Goal: Task Accomplishment & Management: Manage account settings

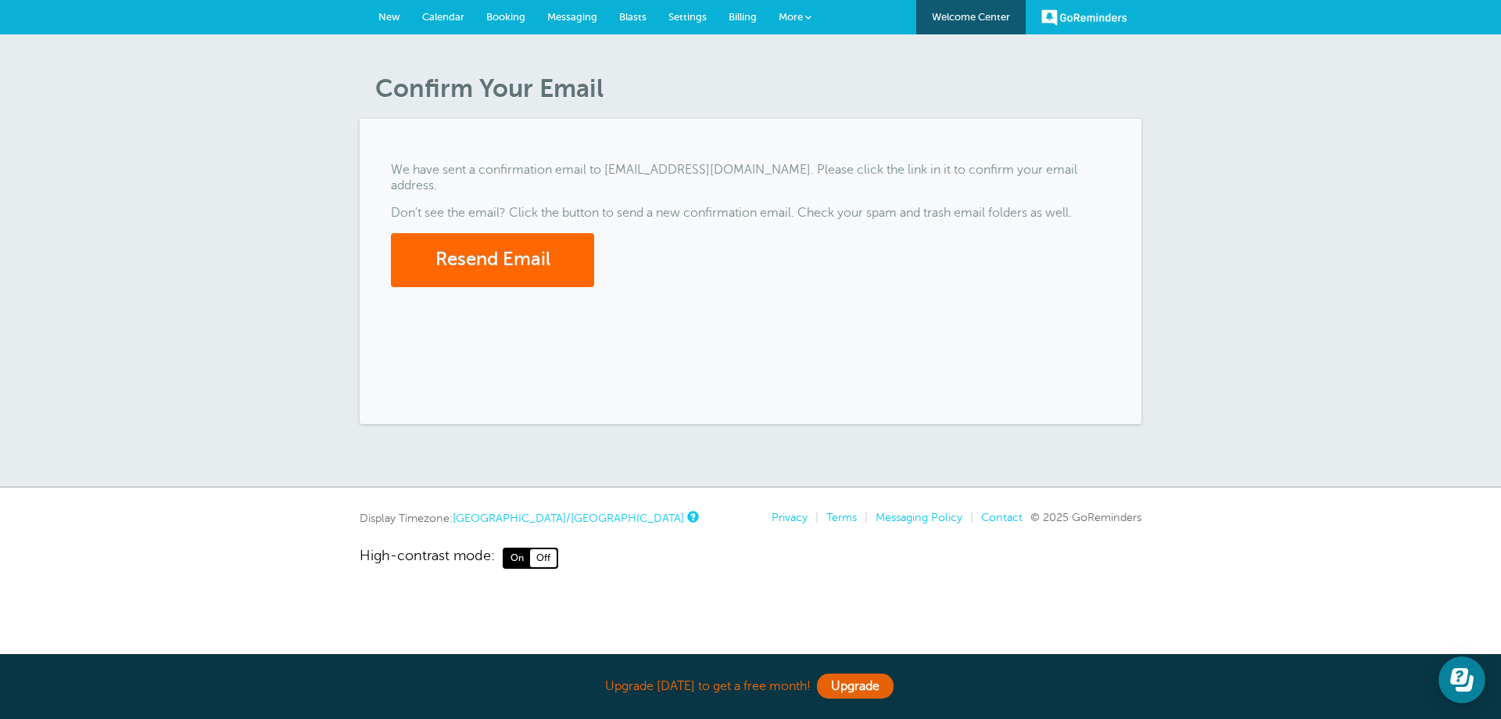
click at [797, 14] on span "More" at bounding box center [791, 17] width 24 height 12
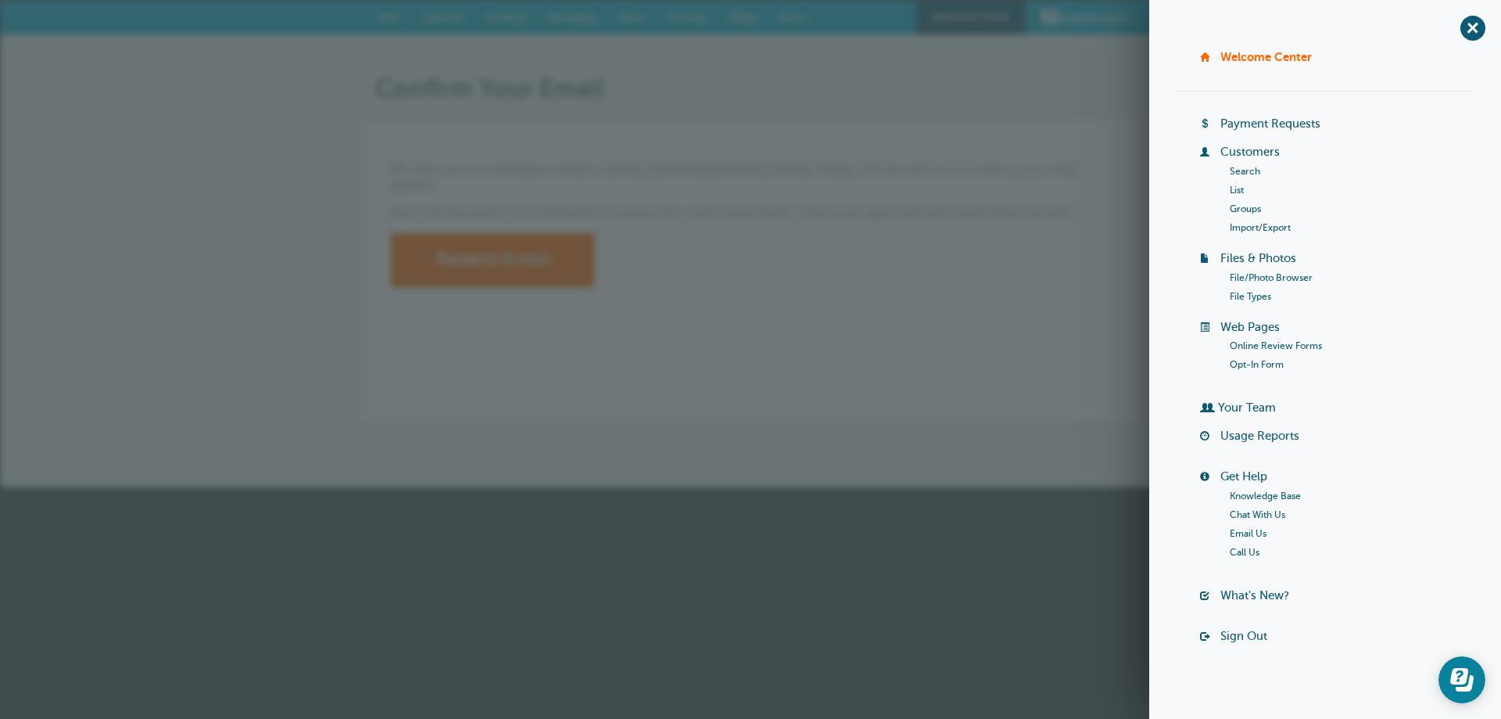
click at [1238, 405] on link "Your Team" at bounding box center [1247, 407] width 58 height 13
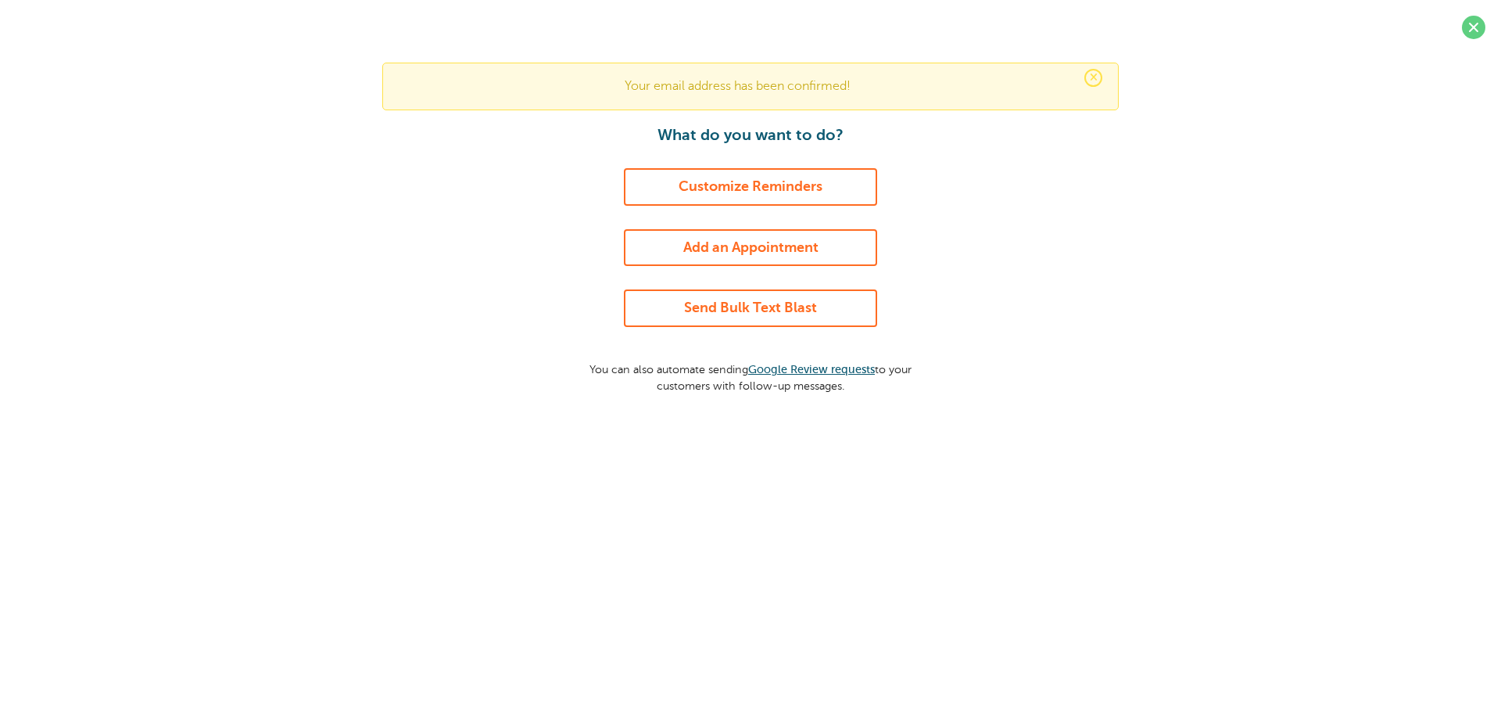
click at [1487, 66] on div "× Your email address has been confirmed! What do you want to do? Customize Remi…" at bounding box center [750, 228] width 1501 height 456
click at [1473, 15] on div "× Your email address has been confirmed! What do you want to do? Customize Remi…" at bounding box center [750, 228] width 1501 height 456
click at [1469, 35] on span at bounding box center [1473, 27] width 23 height 23
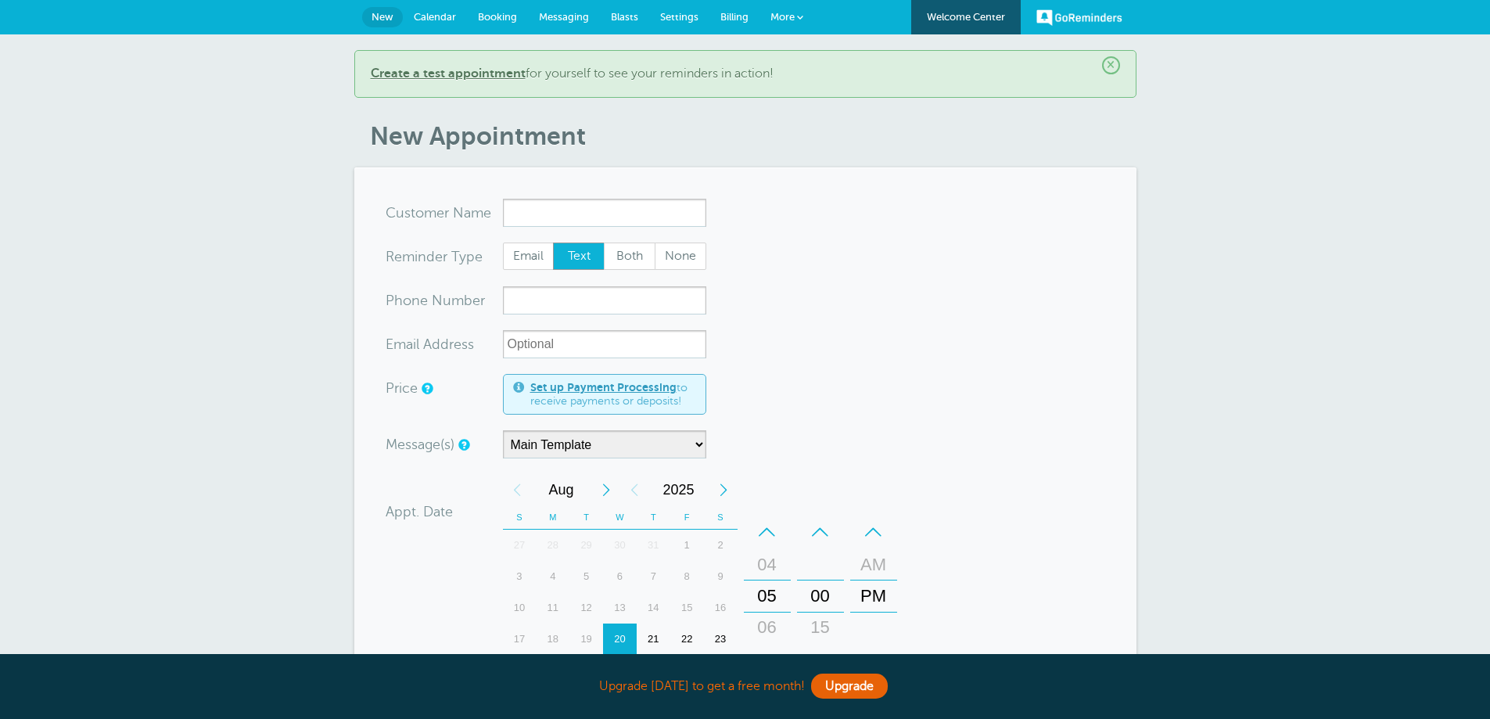
click at [807, 19] on link "More" at bounding box center [786, 17] width 55 height 35
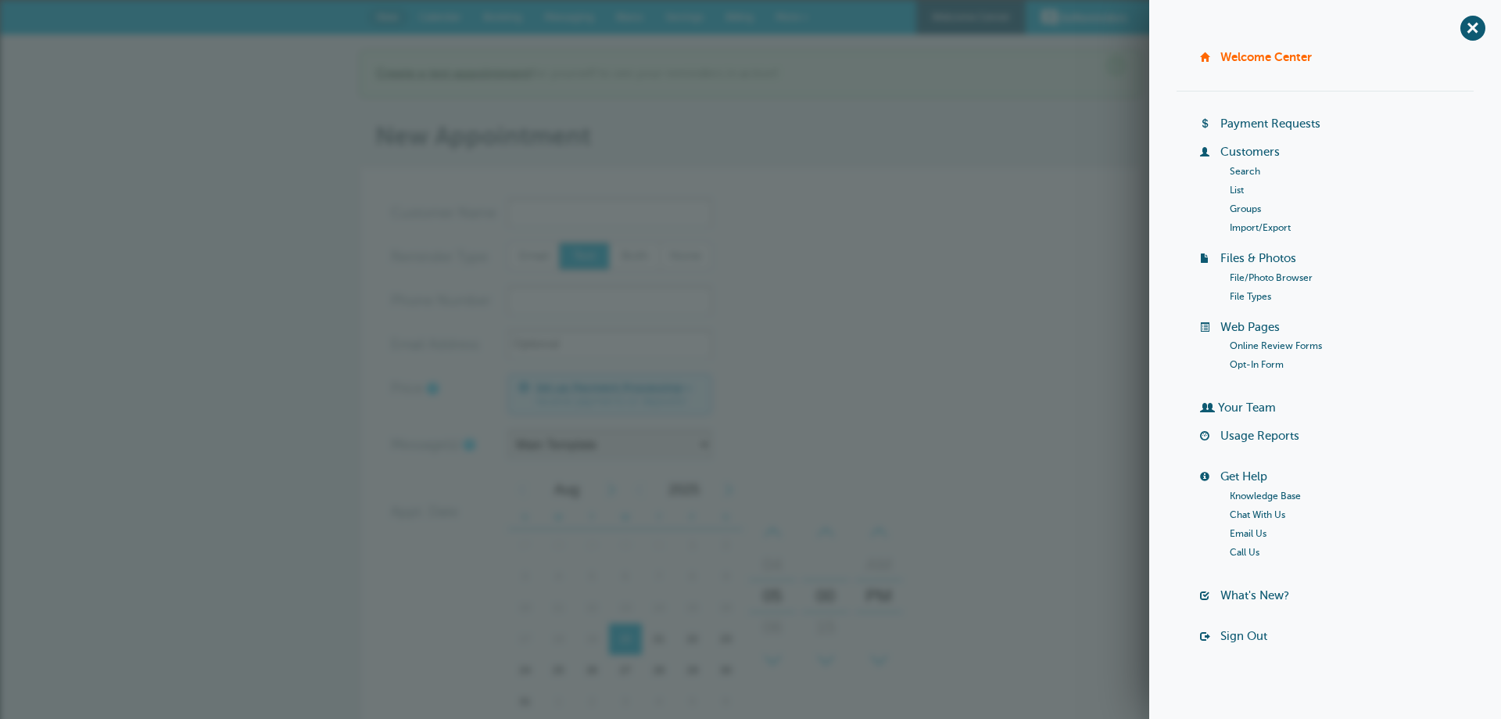
click at [1222, 404] on link "Your Team" at bounding box center [1247, 407] width 58 height 13
